Goal: Transaction & Acquisition: Book appointment/travel/reservation

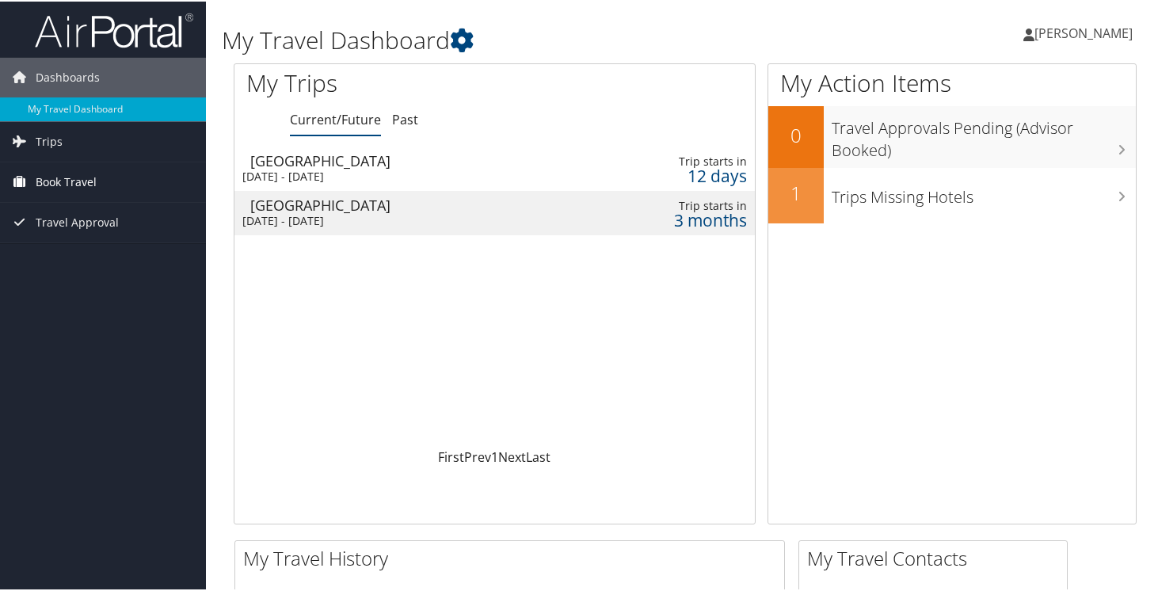
click at [102, 178] on link "Book Travel" at bounding box center [103, 181] width 206 height 40
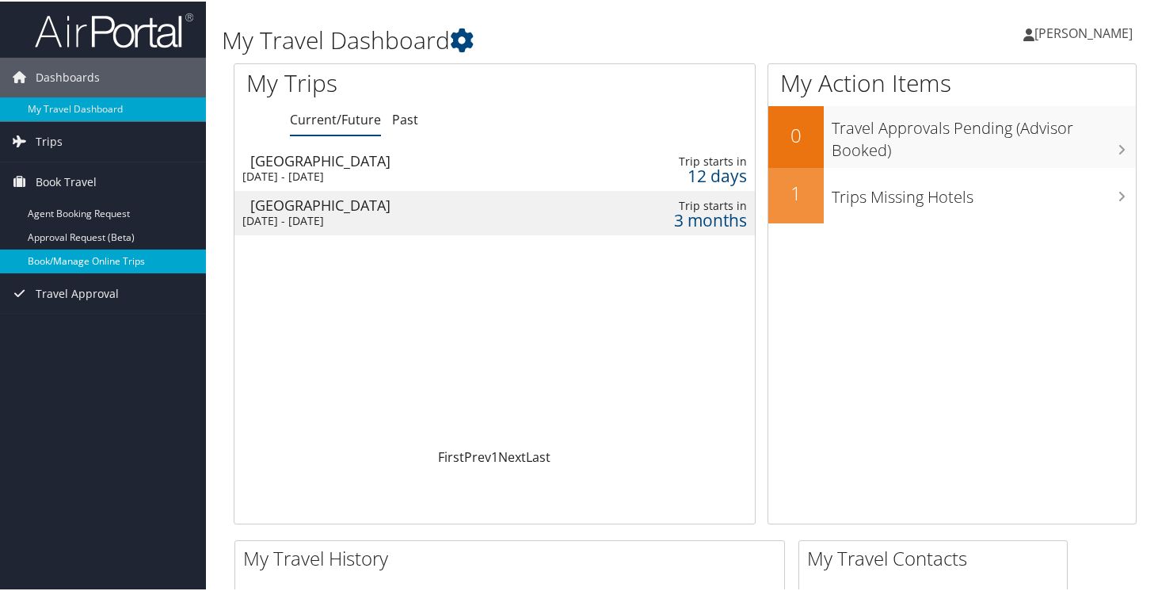
click at [93, 258] on link "Book/Manage Online Trips" at bounding box center [103, 260] width 206 height 24
